Goal: Transaction & Acquisition: Purchase product/service

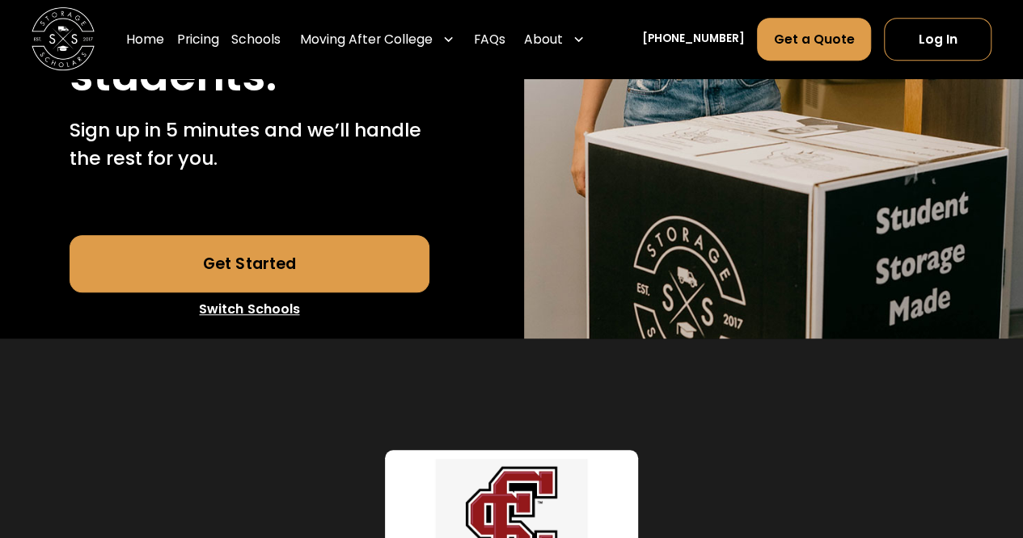
scroll to position [547, 0]
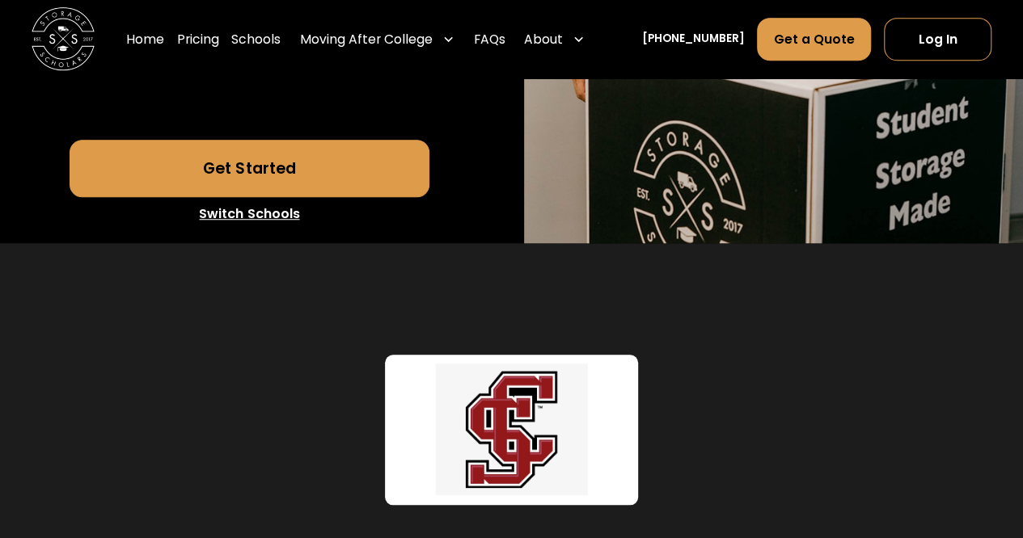
click at [319, 196] on link "Get Started" at bounding box center [249, 168] width 359 height 57
click at [288, 196] on link "Get Started" at bounding box center [249, 168] width 359 height 57
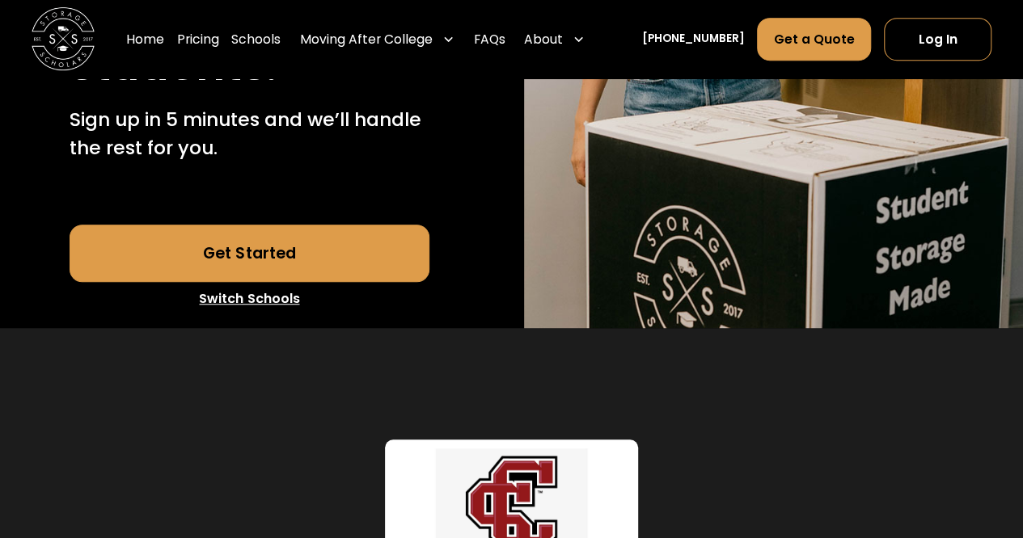
scroll to position [557, 0]
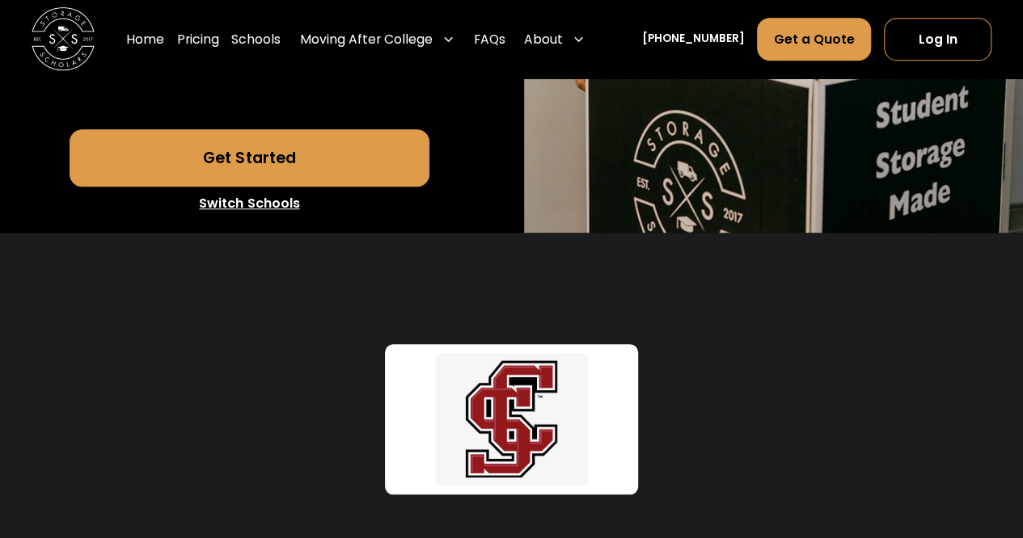
click at [278, 186] on link "Get Started" at bounding box center [249, 157] width 359 height 57
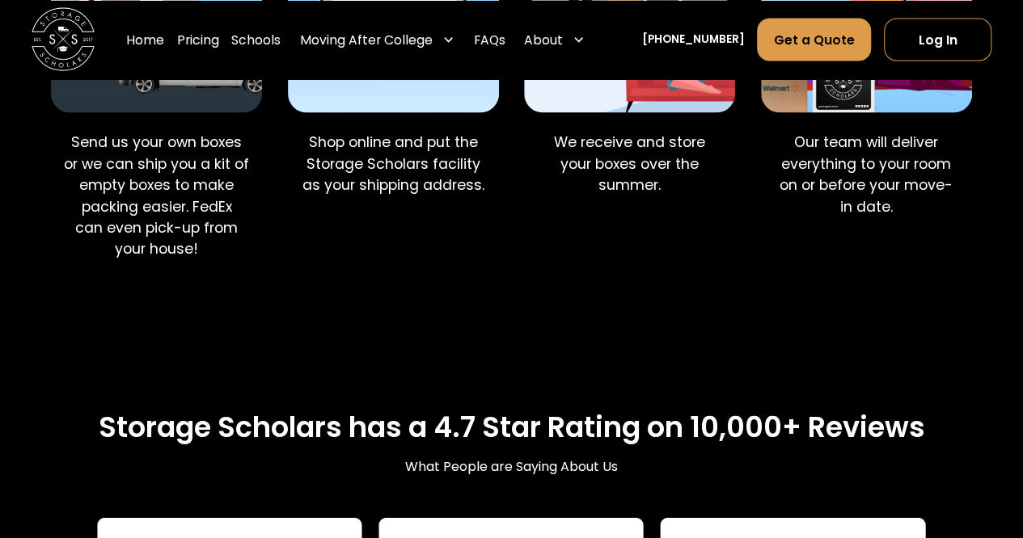
scroll to position [1833, 0]
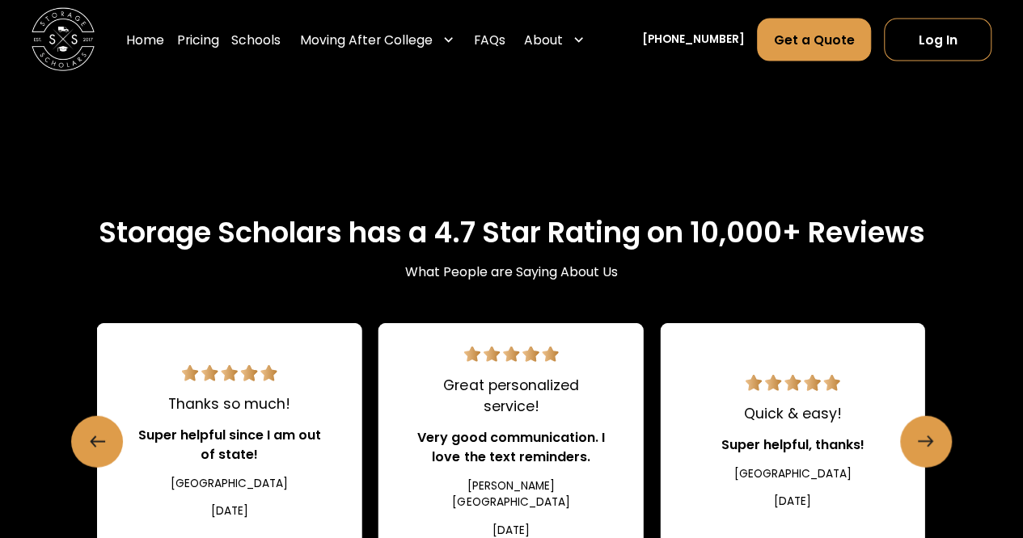
click at [176, 65] on p "Send us your own boxes or we can ship you a kit of empty boxes to make packing …" at bounding box center [157, 1] width 186 height 128
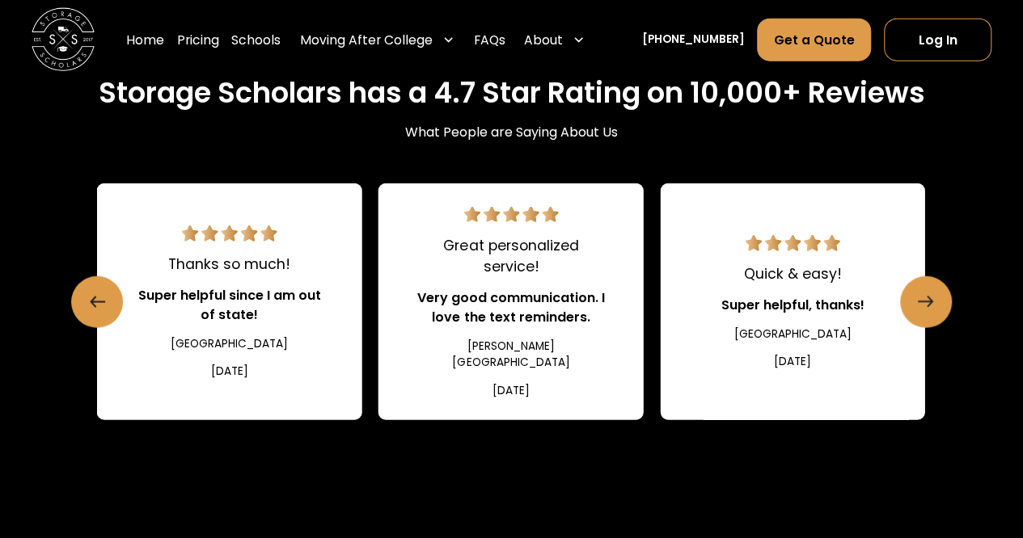
scroll to position [1985, 0]
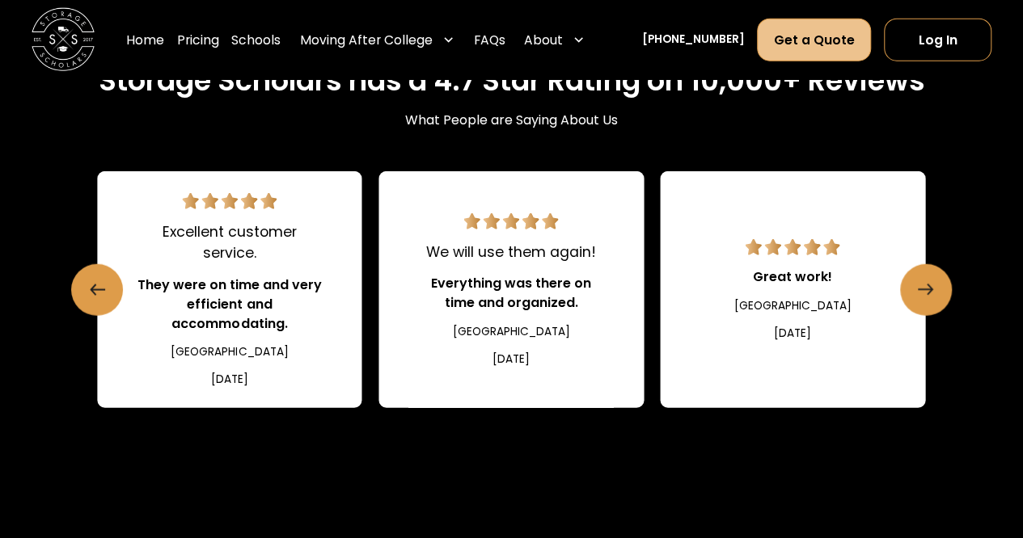
click at [871, 26] on link "Get a Quote" at bounding box center [814, 39] width 114 height 43
